Goal: Transaction & Acquisition: Book appointment/travel/reservation

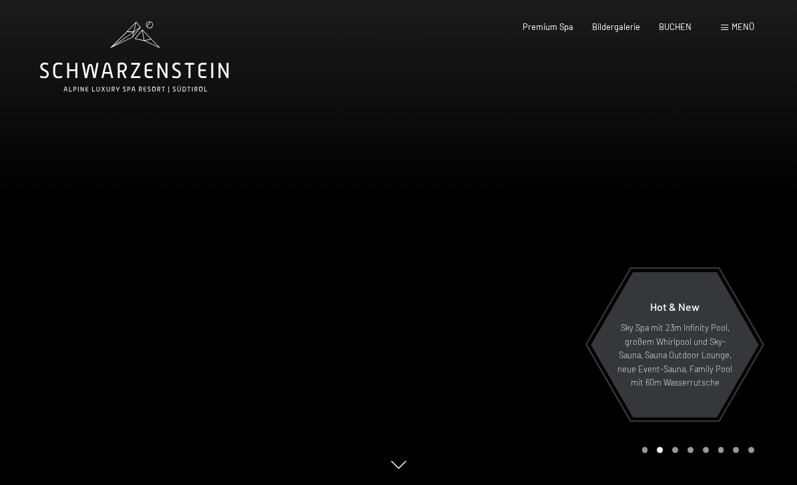
click at [731, 28] on div "Menü" at bounding box center [737, 27] width 33 height 12
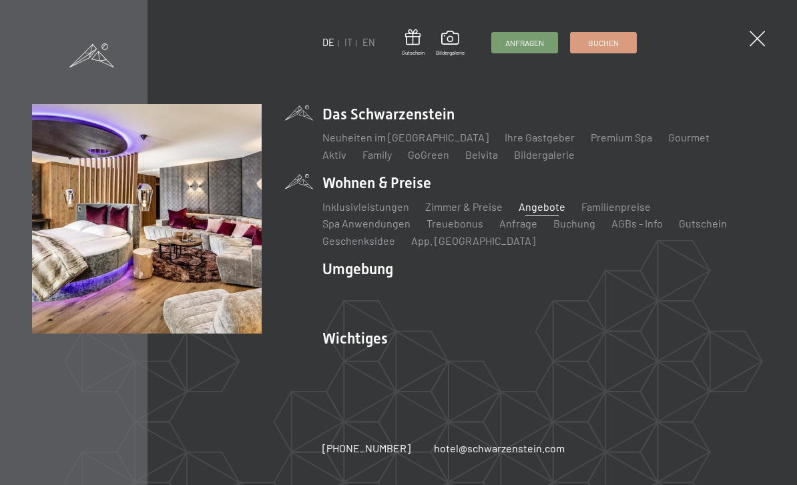
click at [546, 208] on link "Angebote" at bounding box center [542, 206] width 47 height 13
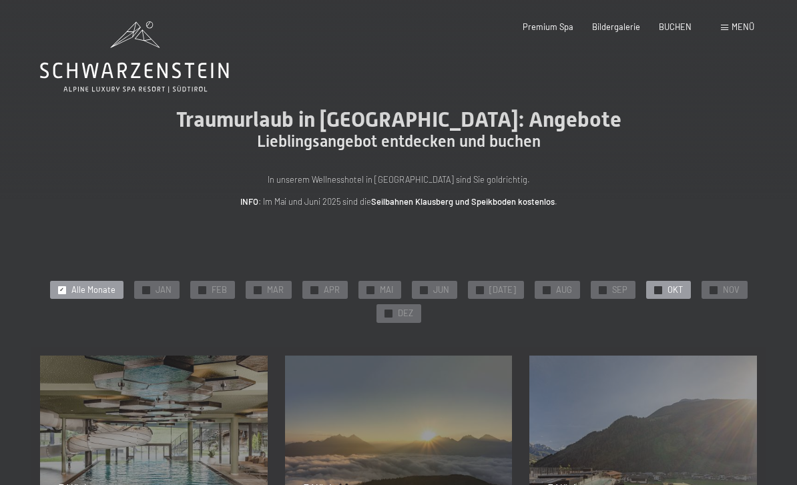
click at [672, 286] on span "OKT" at bounding box center [675, 290] width 15 height 12
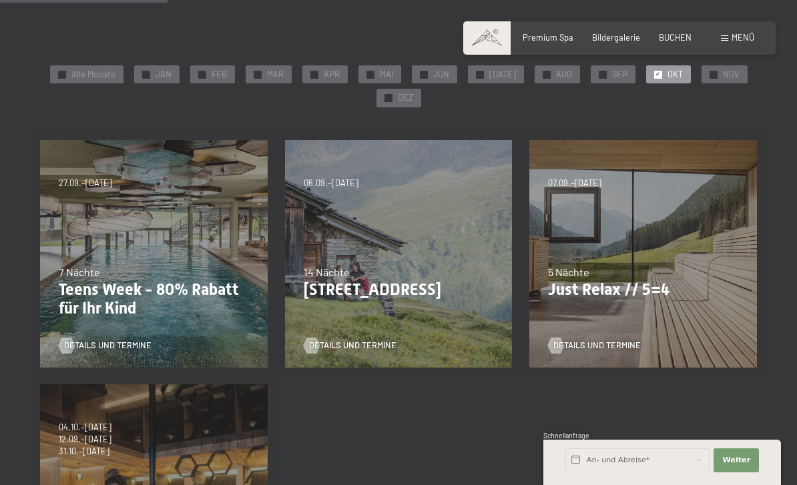
scroll to position [186, 0]
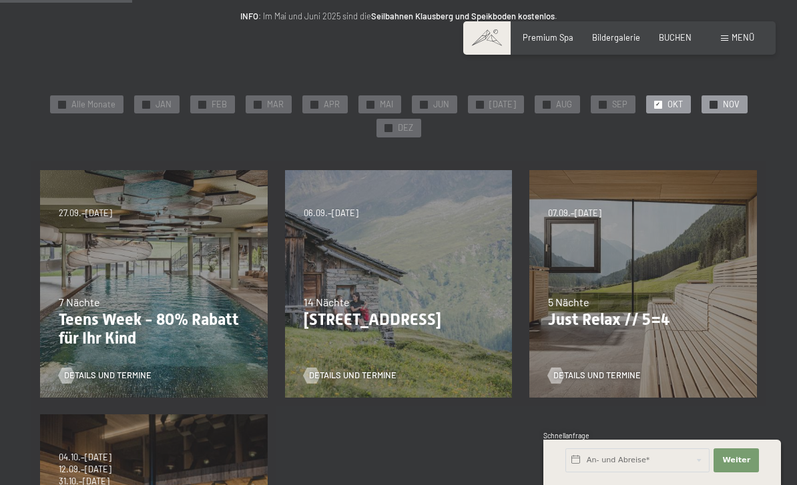
click at [723, 99] on span "NOV" at bounding box center [731, 105] width 17 height 12
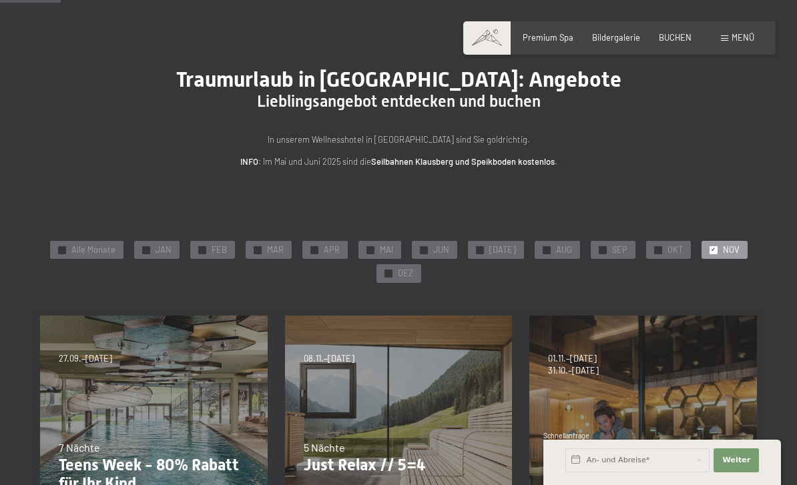
scroll to position [0, 0]
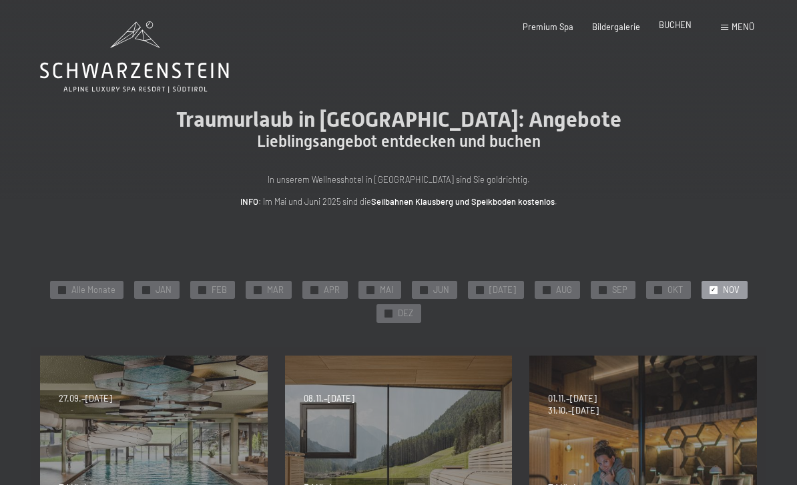
click at [678, 22] on span "BUCHEN" at bounding box center [675, 24] width 33 height 11
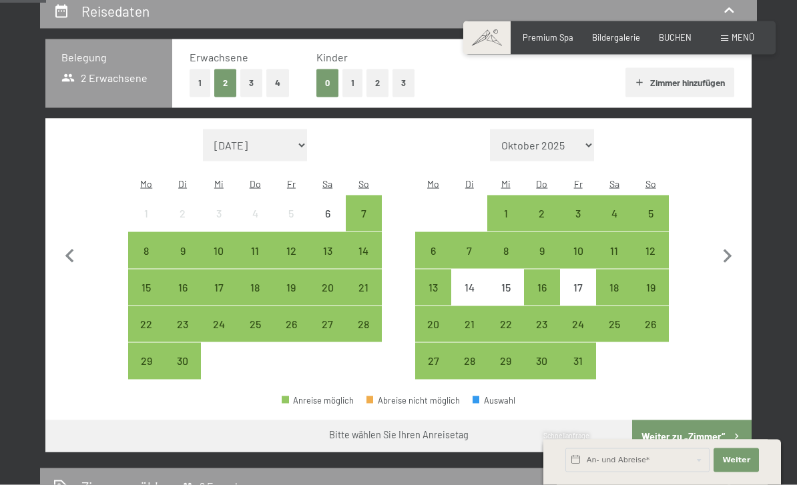
scroll to position [263, 0]
click at [620, 318] on div "25" at bounding box center [614, 334] width 33 height 33
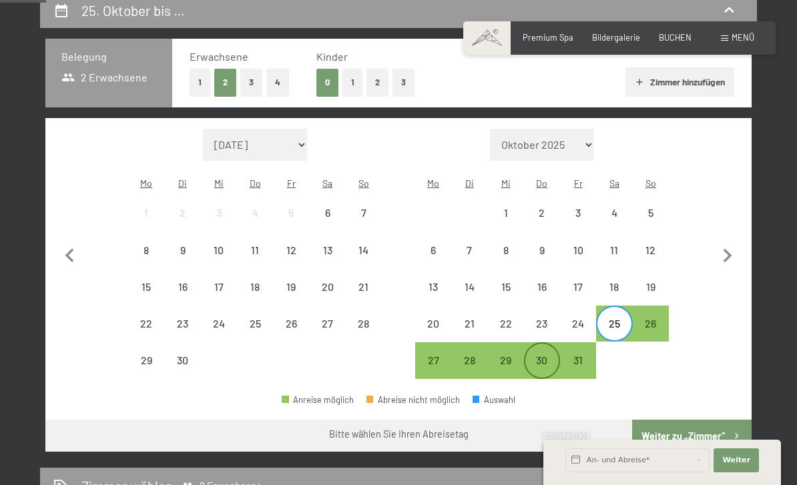
click at [543, 355] on div "30" at bounding box center [541, 371] width 33 height 33
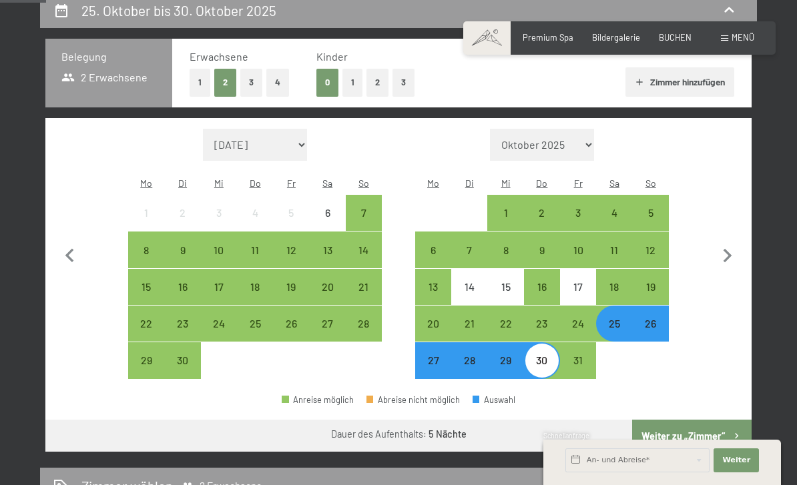
click at [684, 420] on button "Weiter zu „Zimmer“" at bounding box center [692, 436] width 120 height 32
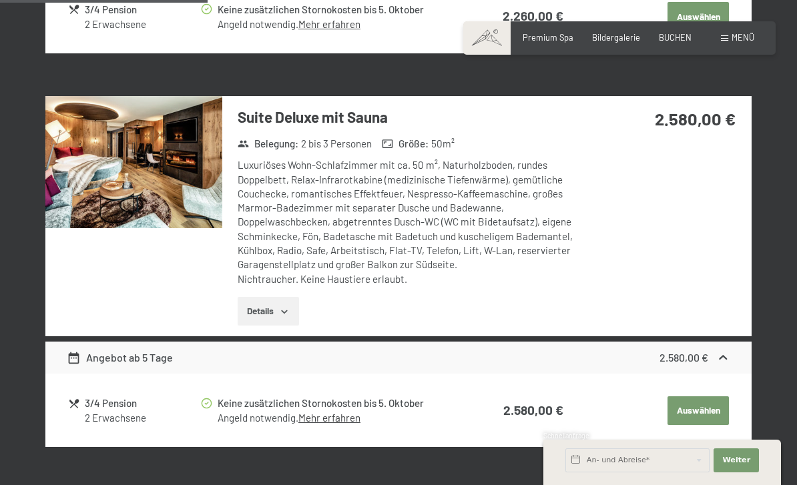
scroll to position [1027, 0]
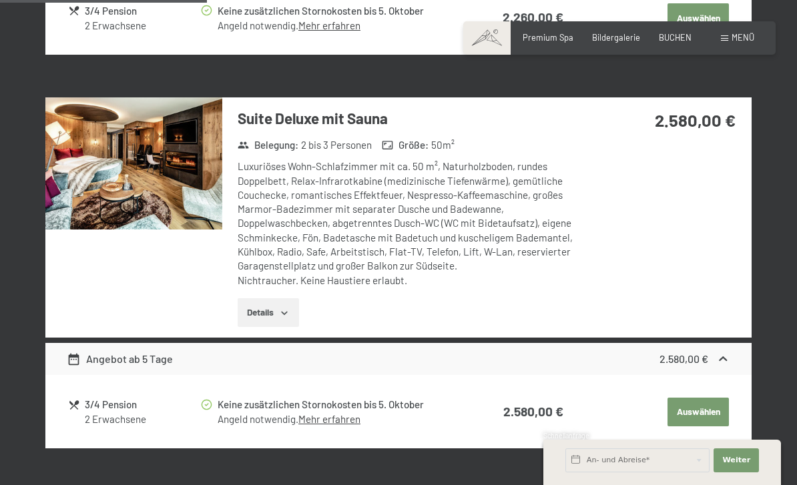
click at [122, 172] on img at bounding box center [133, 163] width 177 height 132
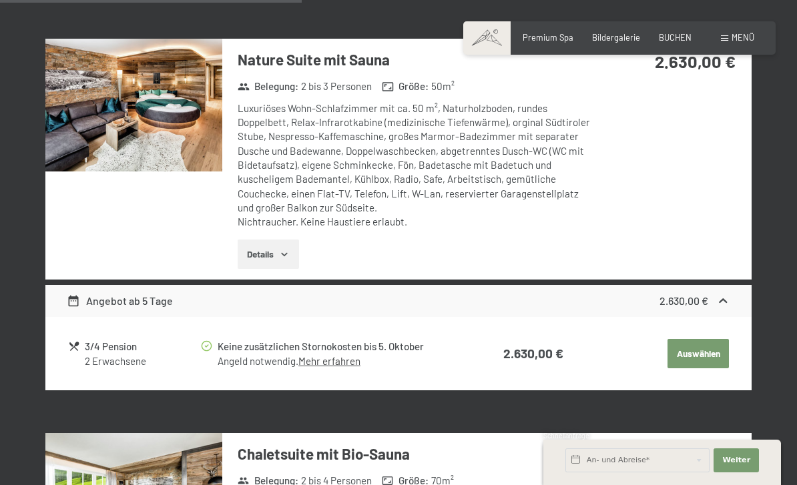
scroll to position [1479, 0]
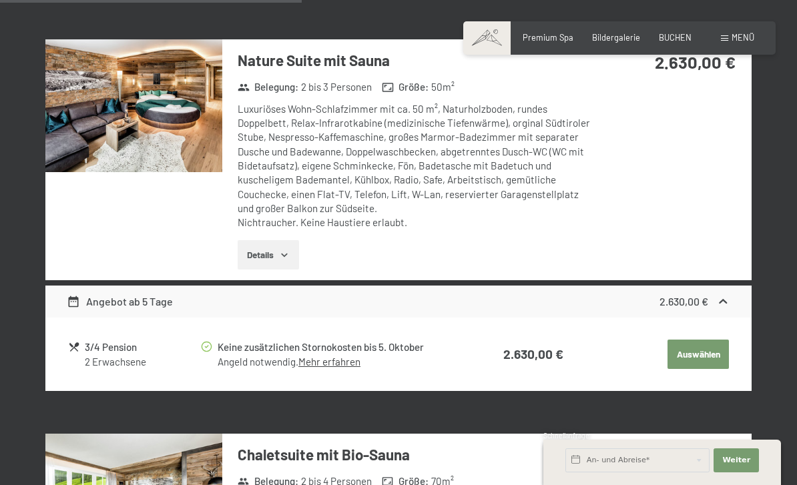
click at [108, 114] on img at bounding box center [133, 105] width 177 height 132
click at [783, 19] on div "25. Oktober bis 30. Oktober 2025 Zimmer wählen 2 Erwachsene Zimmer Angebote/Pak…" at bounding box center [398, 484] width 797 height 3416
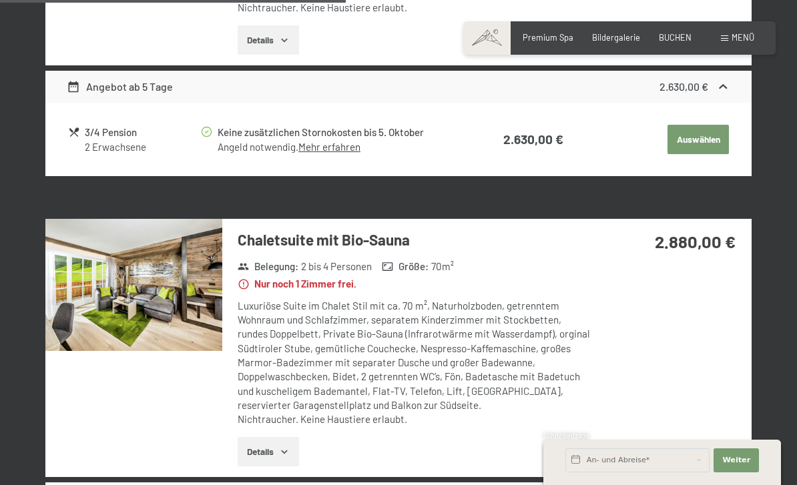
scroll to position [1696, 0]
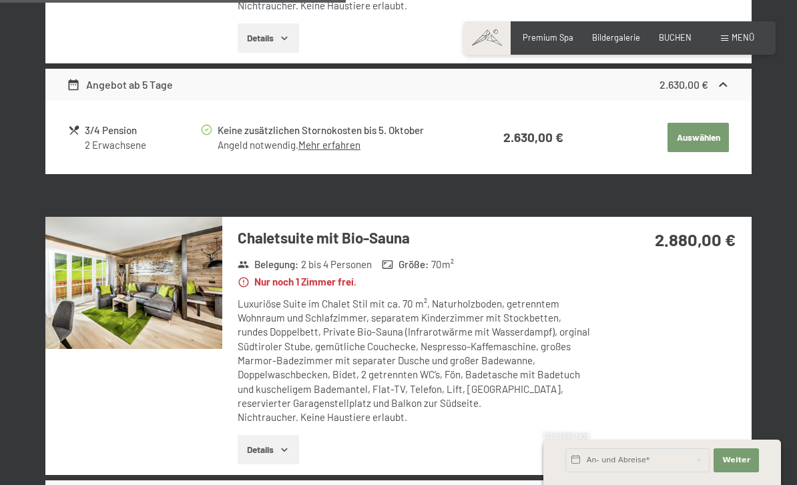
click at [145, 253] on img at bounding box center [133, 283] width 177 height 132
click at [787, 13] on div "25. Oktober bis 30. Oktober 2025 Zimmer wählen 2 Erwachsene Zimmer Angebote/Pak…" at bounding box center [398, 267] width 797 height 3416
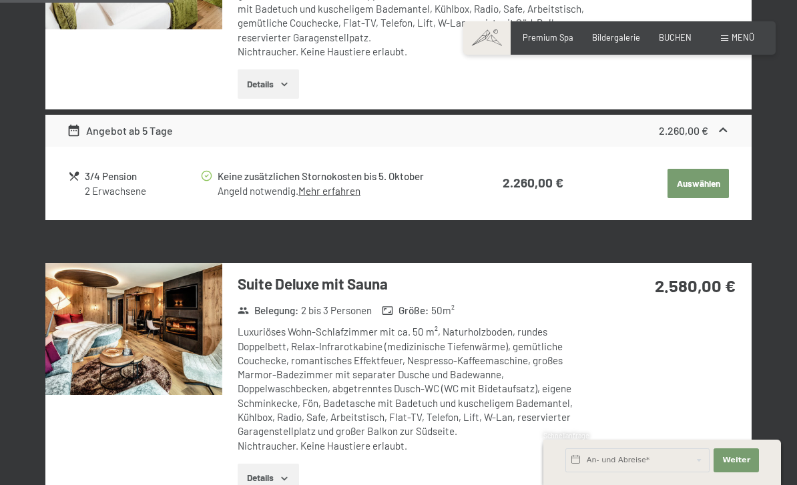
scroll to position [859, 0]
